Goal: Check status: Check status

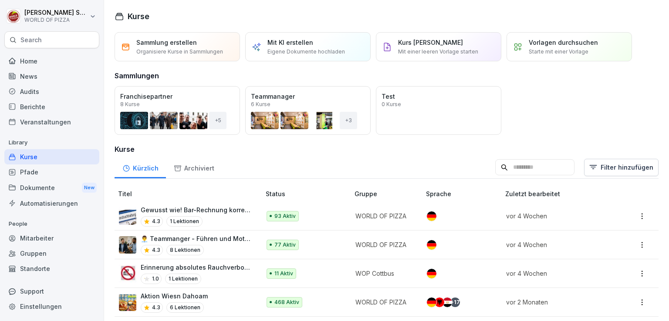
click at [26, 185] on div "Dokumente New" at bounding box center [51, 188] width 95 height 16
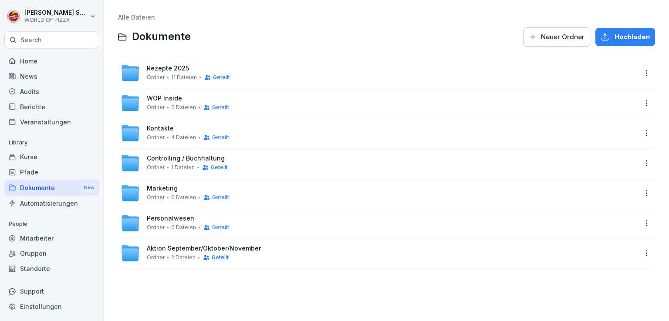
click at [35, 91] on div "Audits" at bounding box center [51, 91] width 95 height 15
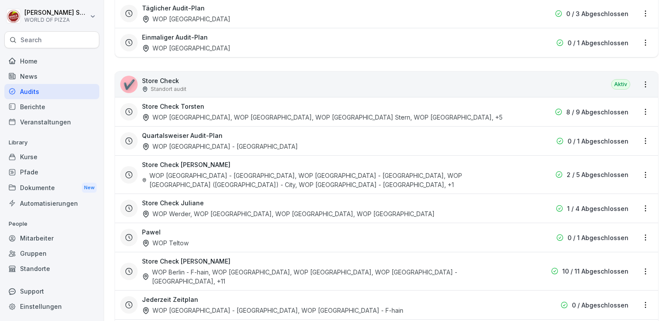
scroll to position [259, 0]
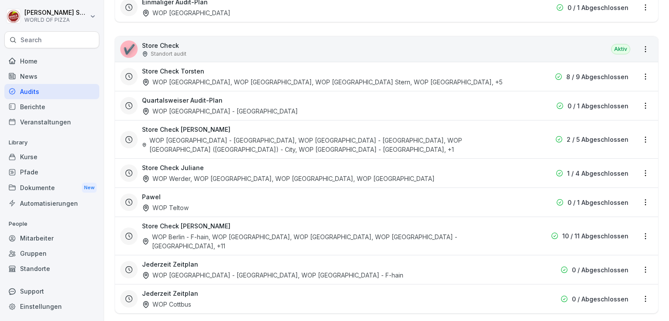
click at [612, 232] on p "10 / 11 Abgeschlossen" at bounding box center [595, 236] width 66 height 9
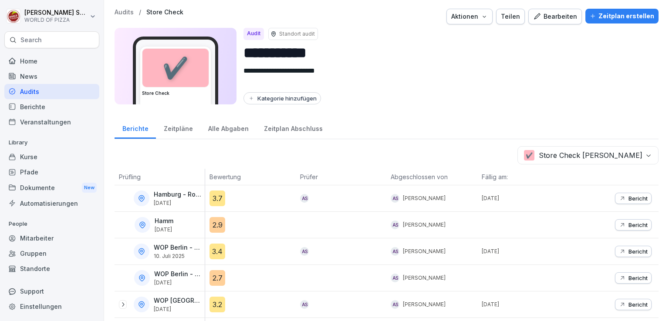
click at [213, 127] on div "Alle Abgaben" at bounding box center [228, 128] width 56 height 22
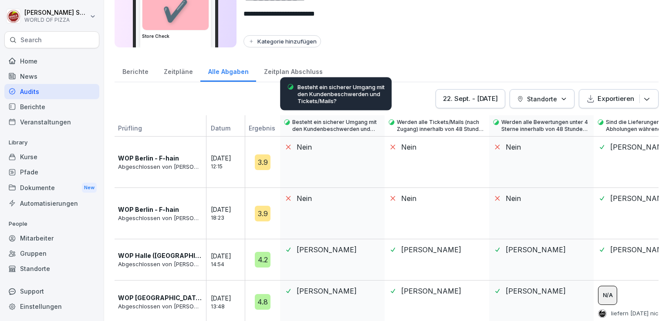
scroll to position [59, 0]
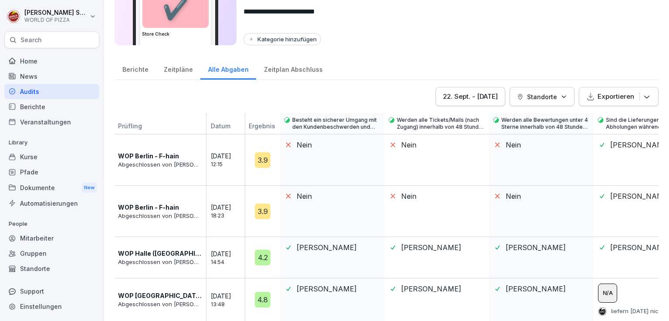
click at [482, 94] on div "[DATE] - [DATE]" at bounding box center [470, 97] width 55 height 10
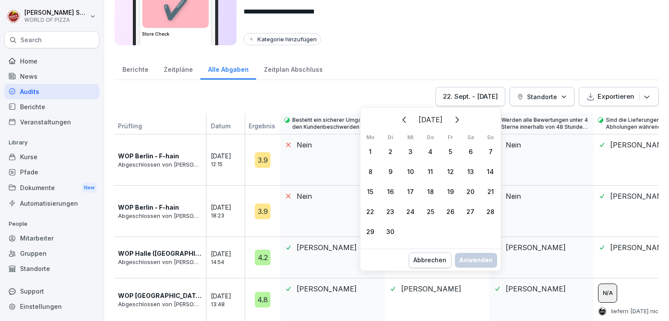
click at [399, 120] on icon "Zurück" at bounding box center [404, 120] width 10 height 10
click at [384, 120] on div "[DATE] Mo Di Mi Do Fr Sa So 28 29 30 31 1 2 3 4 5 6 7 8 9 10 11 12 13 14 15 16 …" at bounding box center [430, 175] width 140 height 131
click at [395, 119] on button "Zurück" at bounding box center [404, 119] width 19 height 19
click at [388, 148] on div "1" at bounding box center [390, 152] width 20 height 20
click at [459, 115] on icon "Weiter" at bounding box center [456, 120] width 10 height 10
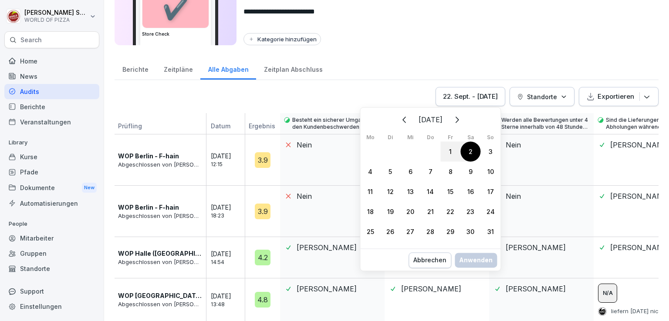
click at [459, 115] on button "Weiter" at bounding box center [456, 119] width 19 height 19
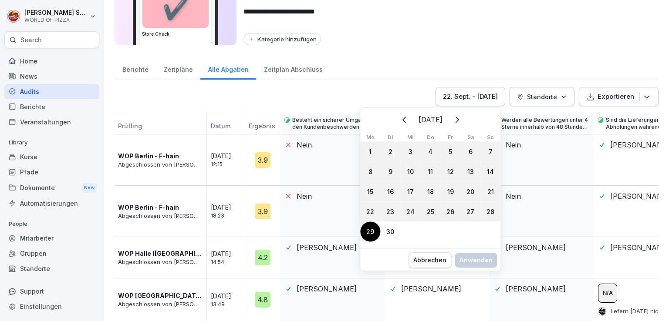
click at [372, 229] on div "29" at bounding box center [370, 232] width 20 height 20
click at [469, 274] on div "Anwenden" at bounding box center [476, 270] width 34 height 10
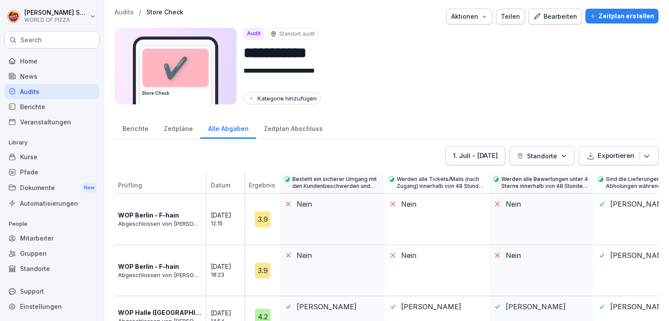
click at [560, 153] on icon "button" at bounding box center [563, 156] width 7 height 7
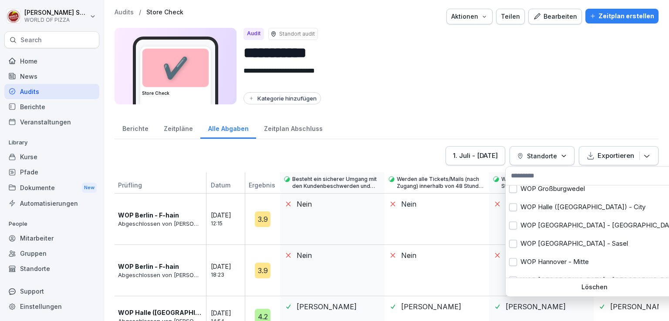
scroll to position [246, 0]
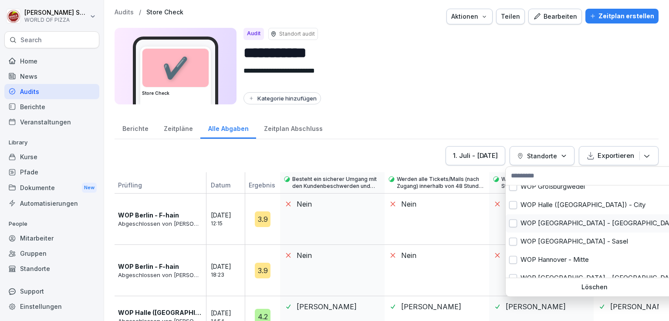
click at [512, 222] on button "button" at bounding box center [513, 223] width 8 height 8
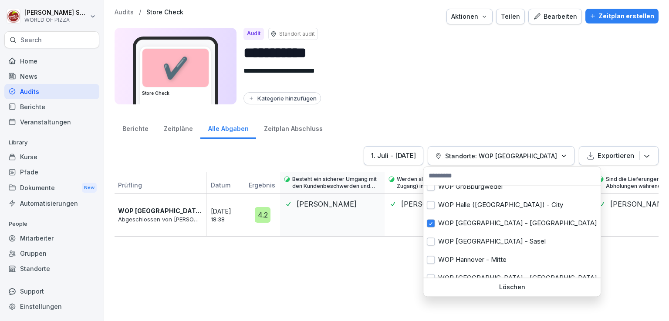
click at [333, 283] on html "**********" at bounding box center [334, 160] width 669 height 321
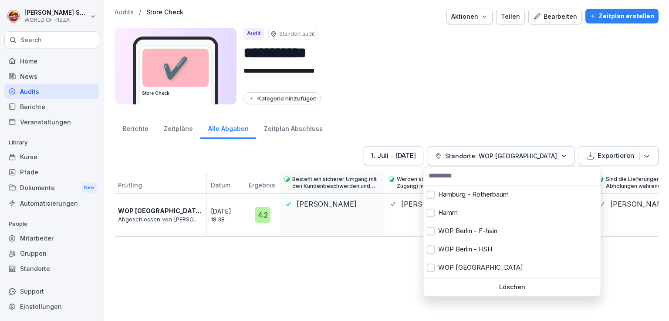
click at [446, 155] on p "Standorte: WOP [GEOGRAPHIC_DATA]" at bounding box center [501, 156] width 112 height 9
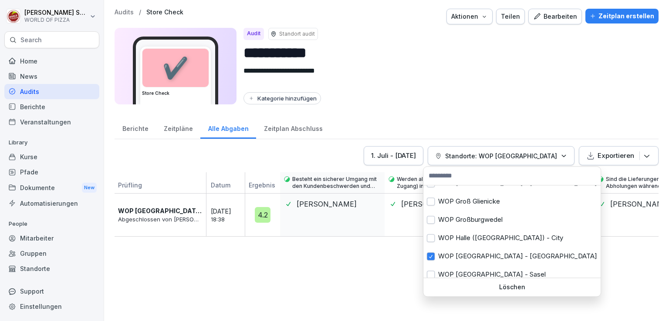
scroll to position [214, 0]
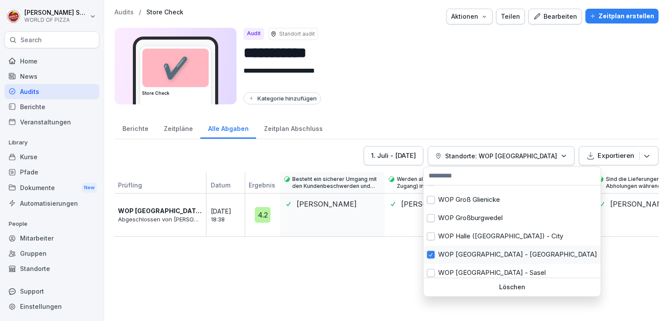
click at [431, 257] on button "button" at bounding box center [431, 255] width 8 height 8
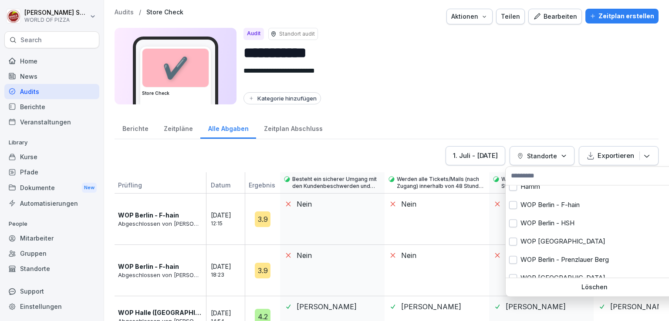
scroll to position [26, 0]
click at [513, 206] on button "button" at bounding box center [513, 206] width 8 height 8
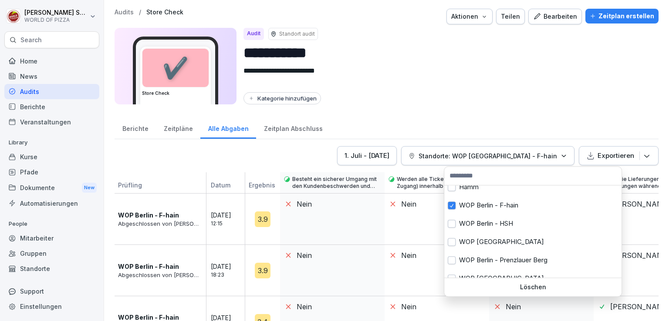
click at [317, 149] on html "**********" at bounding box center [334, 160] width 669 height 321
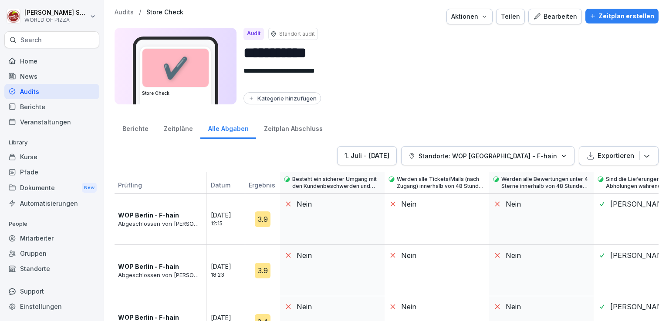
click at [44, 93] on div "Audits" at bounding box center [51, 91] width 95 height 15
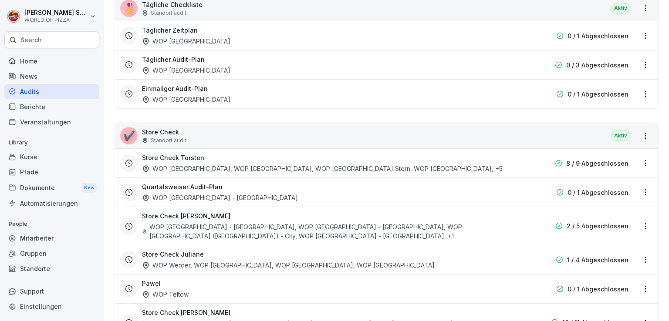
scroll to position [259, 0]
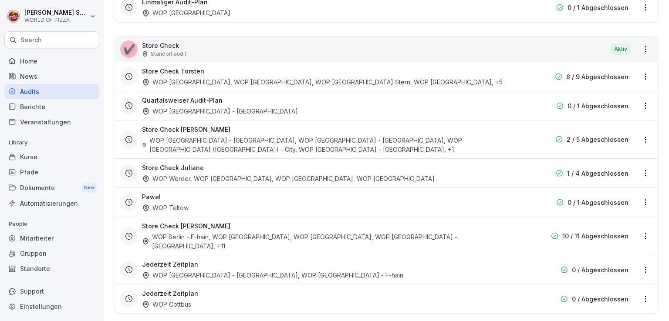
click at [596, 232] on p "10 / 11 Abgeschlossen" at bounding box center [595, 236] width 66 height 9
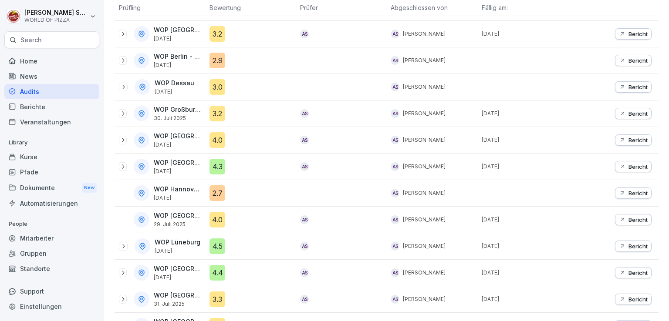
scroll to position [293, 0]
